Goal: Task Accomplishment & Management: Complete application form

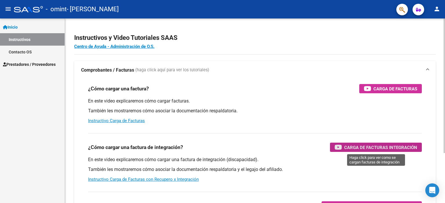
click at [361, 144] on span "Carga de Facturas Integración" at bounding box center [380, 147] width 73 height 7
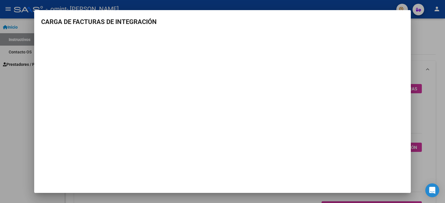
click at [383, 31] on mat-dialog-content "CARGA DE FACTURAS DE INTEGRACIÓN" at bounding box center [222, 90] width 376 height 146
click at [16, 82] on div at bounding box center [222, 101] width 445 height 203
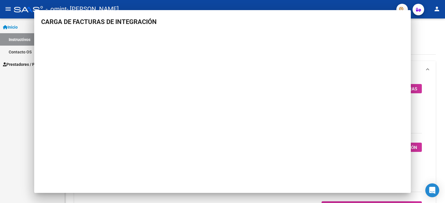
click at [16, 82] on div "Inicio Instructivos Contacto OS Prestadores / Proveedores Facturas - Listado/Ca…" at bounding box center [32, 111] width 65 height 185
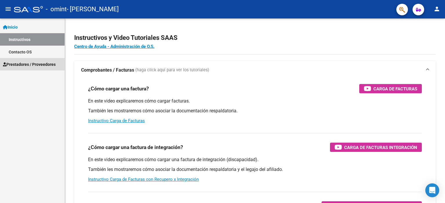
click at [25, 63] on span "Prestadores / Proveedores" at bounding box center [29, 64] width 53 height 6
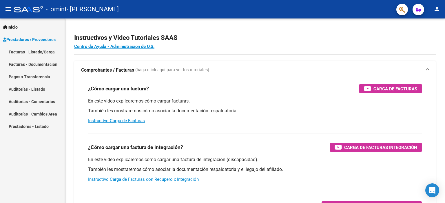
click at [23, 174] on div "Inicio Instructivos Contacto OS Prestadores / Proveedores Facturas - Listado/Ca…" at bounding box center [32, 111] width 65 height 185
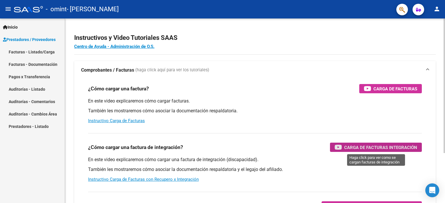
click at [385, 148] on span "Carga de Facturas Integración" at bounding box center [380, 147] width 73 height 7
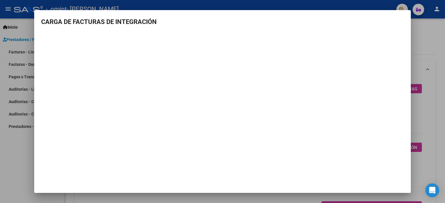
click at [19, 164] on div at bounding box center [222, 101] width 445 height 203
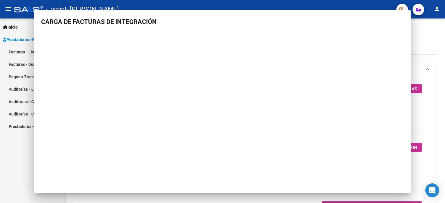
click at [19, 164] on div "Inicio Instructivos Contacto OS Prestadores / Proveedores Facturas - Listado/Ca…" at bounding box center [32, 111] width 65 height 185
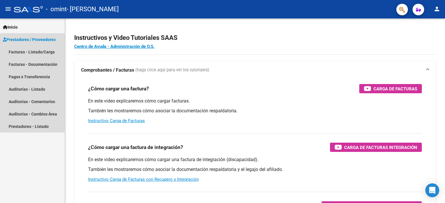
click at [41, 38] on span "Prestadores / Proveedores" at bounding box center [29, 39] width 53 height 6
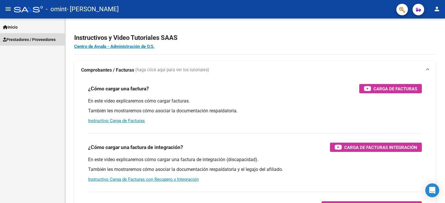
click at [41, 38] on span "Prestadores / Proveedores" at bounding box center [29, 39] width 53 height 6
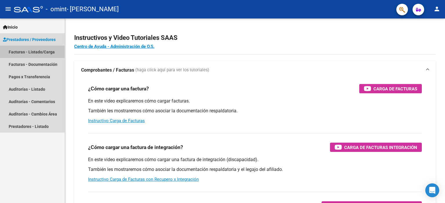
click at [36, 50] on link "Facturas - Listado/Carga" at bounding box center [32, 52] width 65 height 12
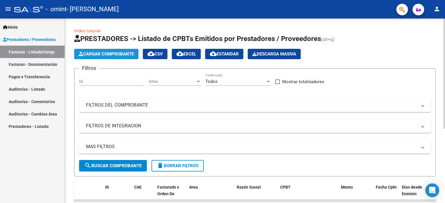
click at [107, 56] on span "Cargar Comprobante" at bounding box center [106, 54] width 55 height 5
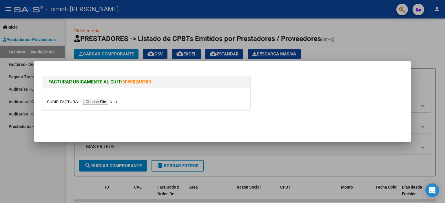
click at [109, 101] on input "file" at bounding box center [83, 102] width 73 height 6
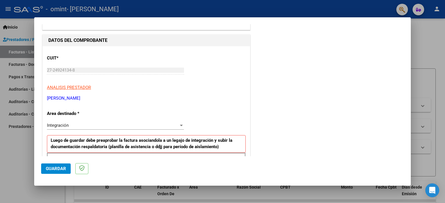
scroll to position [136, 0]
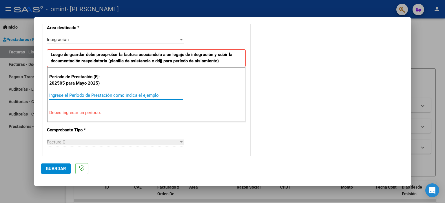
click at [57, 93] on input "Ingrese el Período de Prestación como indica el ejemplo" at bounding box center [116, 95] width 134 height 5
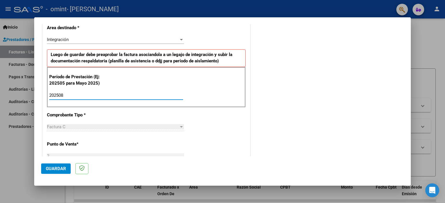
type input "202508"
click at [103, 148] on div "CUIT * 27-24924134-8 Ingresar CUIT ANALISIS PRESTADOR [PERSON_NAME] [PERSON_NAM…" at bounding box center [146, 178] width 207 height 436
click at [181, 126] on div at bounding box center [181, 126] width 3 height 1
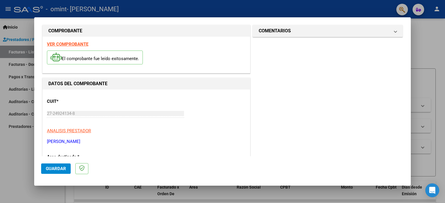
scroll to position [0, 0]
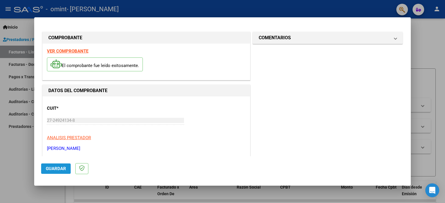
click at [52, 170] on span "Guardar" at bounding box center [56, 168] width 20 height 5
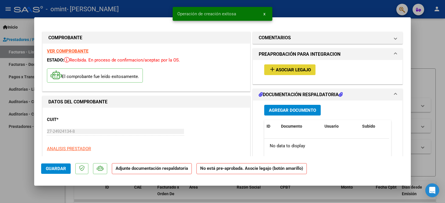
click at [289, 69] on span "Asociar Legajo" at bounding box center [293, 69] width 35 height 5
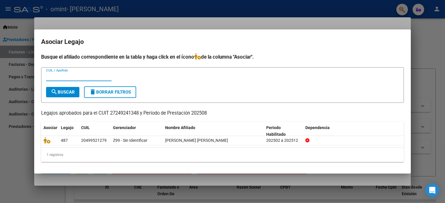
click at [69, 74] on input "CUIL / Apellido" at bounding box center [78, 76] width 65 height 5
type input "[PERSON_NAME]"
click at [67, 90] on span "search Buscar" at bounding box center [63, 92] width 24 height 5
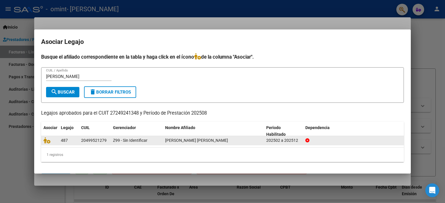
click at [268, 141] on div "202502 a 202512" at bounding box center [283, 140] width 34 height 7
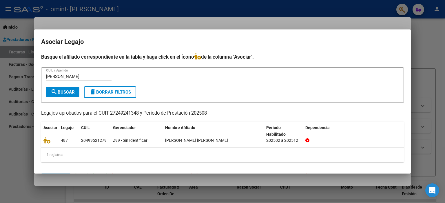
click at [345, 114] on p "Legajos aprobados para el CUIT 27249241348 y Período de Prestación 202508" at bounding box center [222, 113] width 362 height 7
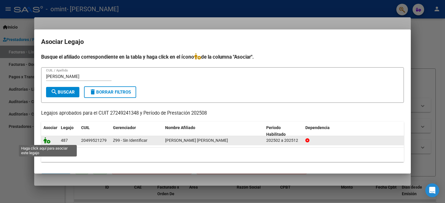
click at [47, 141] on icon at bounding box center [46, 140] width 7 height 6
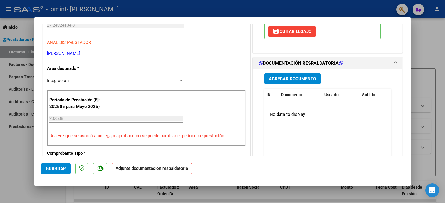
scroll to position [109, 0]
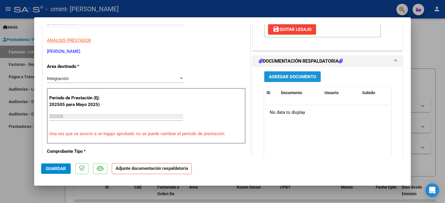
click at [289, 77] on span "Agregar Documento" at bounding box center [292, 76] width 47 height 5
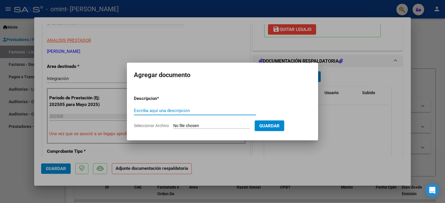
click at [170, 108] on input "Escriba aquí una descripcion" at bounding box center [195, 110] width 122 height 5
click at [340, 65] on div at bounding box center [222, 101] width 445 height 203
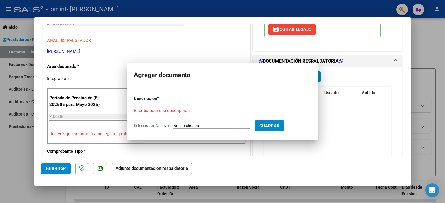
click at [340, 65] on mat-expansion-panel-header "DOCUMENTACIÓN RESPALDATORIA" at bounding box center [327, 62] width 149 height 12
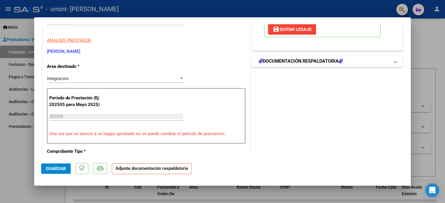
click at [258, 60] on icon at bounding box center [260, 61] width 4 height 5
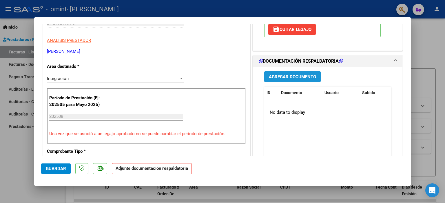
click at [285, 78] on span "Agregar Documento" at bounding box center [292, 76] width 47 height 5
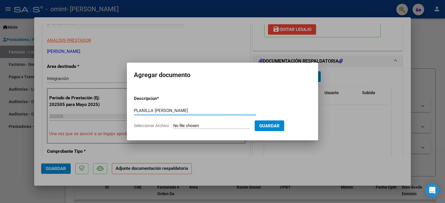
type input "PLANILLA [PERSON_NAME]"
click at [191, 124] on input "Seleccionar Archivo" at bounding box center [211, 126] width 77 height 5
type input "C:\fakepath\[PERSON_NAME] PLANILLA AGOSTO.pdf"
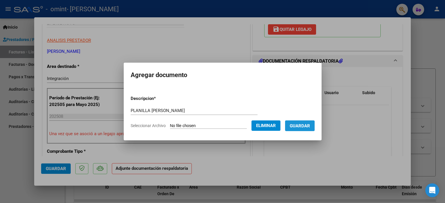
click at [309, 127] on span "Guardar" at bounding box center [299, 126] width 20 height 5
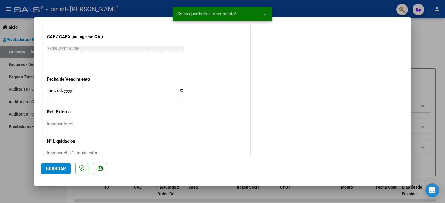
scroll to position [385, 0]
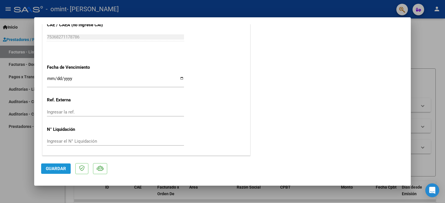
click at [56, 168] on span "Guardar" at bounding box center [56, 168] width 20 height 5
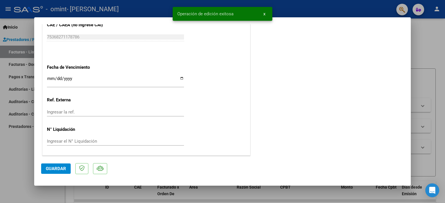
click at [443, 47] on div at bounding box center [222, 101] width 445 height 203
type input "$ 0,00"
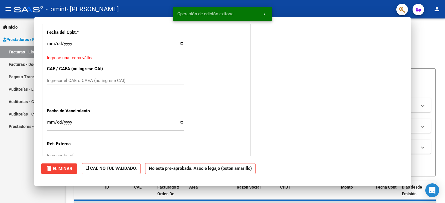
scroll to position [0, 0]
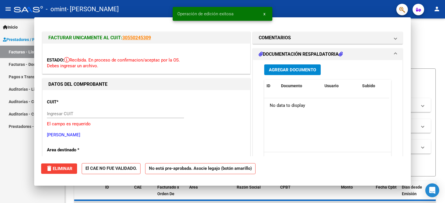
click at [443, 47] on div at bounding box center [443, 74] width 1 height 110
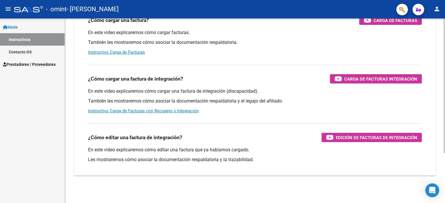
scroll to position [1, 0]
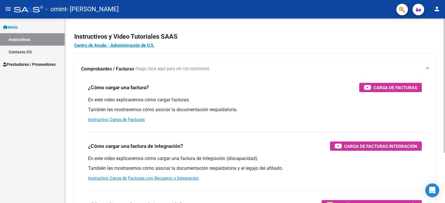
click at [444, 16] on div "menu - omint - [PERSON_NAME] person Inicio Instructivos Contacto OS Prestadores…" at bounding box center [222, 101] width 445 height 203
